Goal: Navigation & Orientation: Find specific page/section

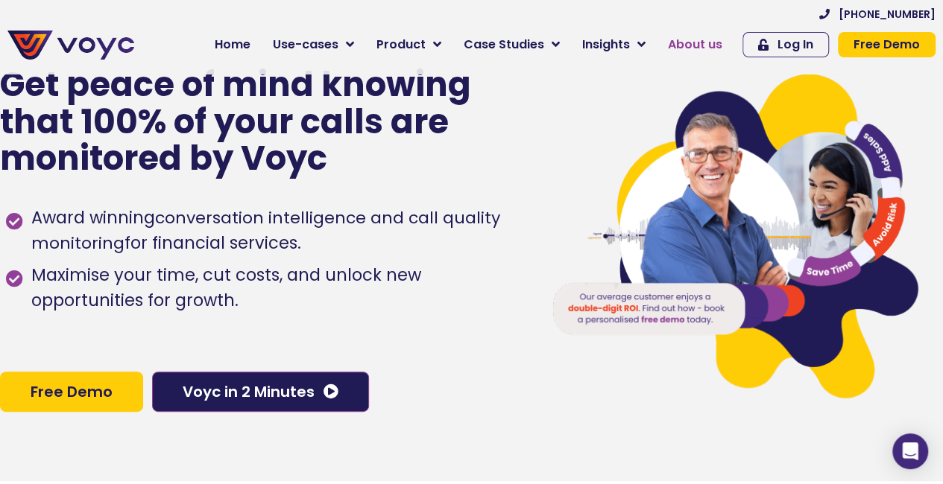
click at [706, 50] on span "About us" at bounding box center [695, 45] width 54 height 18
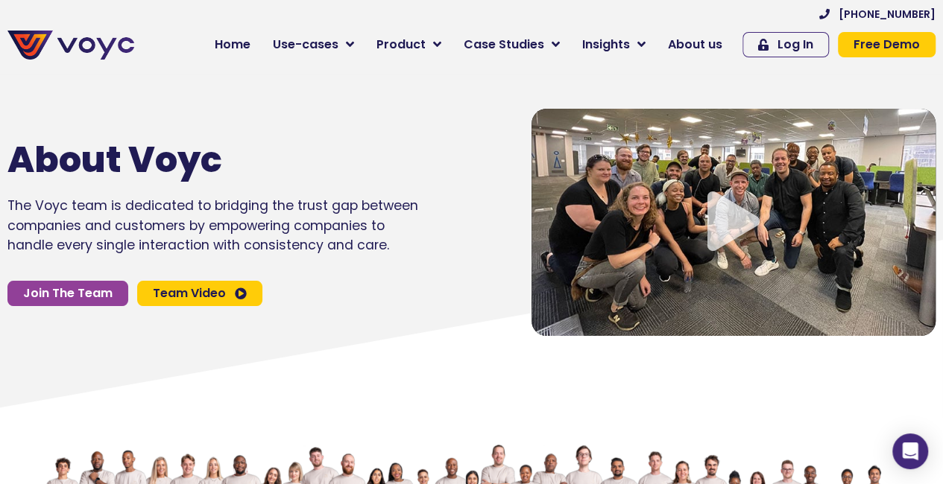
click at [740, 231] on icon "Video play button" at bounding box center [733, 222] width 52 height 60
